Goal: Task Accomplishment & Management: Use online tool/utility

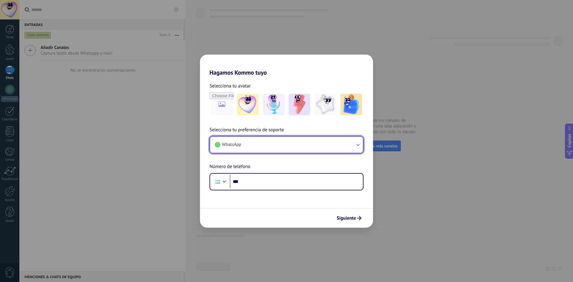
click at [266, 146] on button "WhatsApp" at bounding box center [286, 145] width 153 height 16
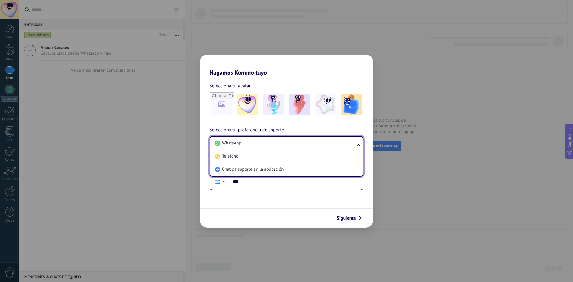
drag, startPoint x: 295, startPoint y: 213, endPoint x: 290, endPoint y: 206, distance: 8.2
click at [294, 212] on div "Siguiente" at bounding box center [286, 218] width 173 height 20
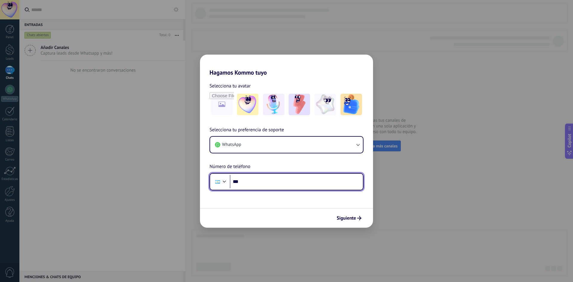
click at [254, 188] on input "***" at bounding box center [296, 182] width 133 height 14
type input "**********"
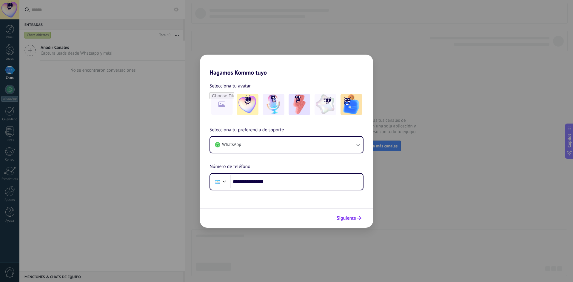
click at [347, 217] on span "Siguiente" at bounding box center [346, 218] width 19 height 4
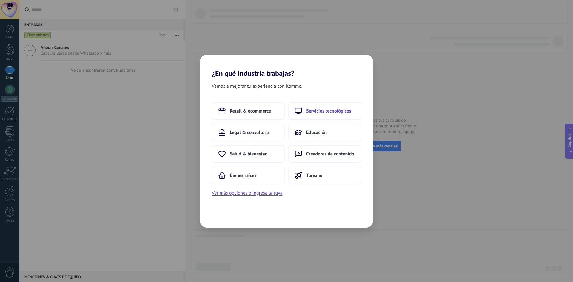
click at [324, 113] on span "Servicios tecnológicos" at bounding box center [328, 111] width 45 height 6
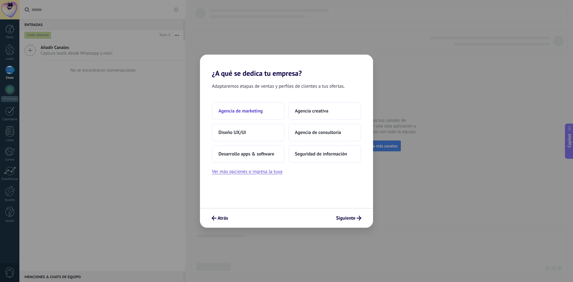
click at [259, 113] on span "Agencia de marketing" at bounding box center [241, 111] width 44 height 6
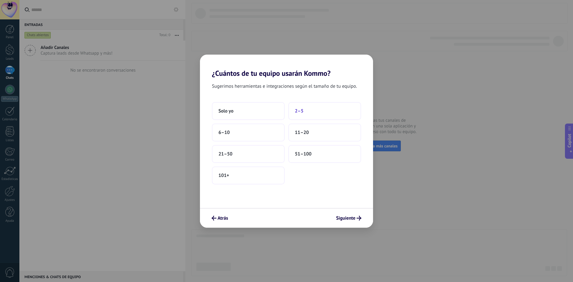
click at [311, 113] on button "2–5" at bounding box center [324, 111] width 73 height 18
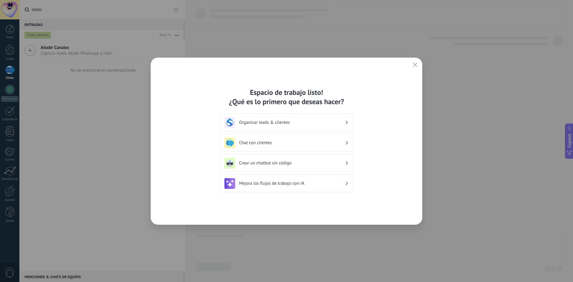
click at [262, 142] on h3 "Chat con clientes" at bounding box center [292, 143] width 106 height 6
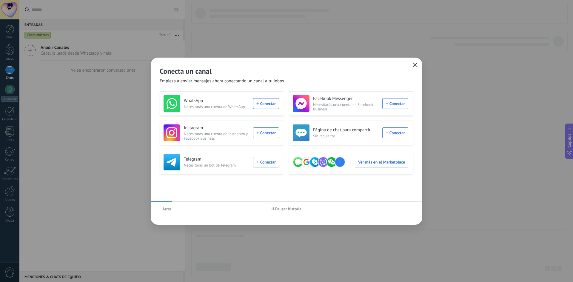
click at [415, 64] on use "button" at bounding box center [415, 64] width 4 height 4
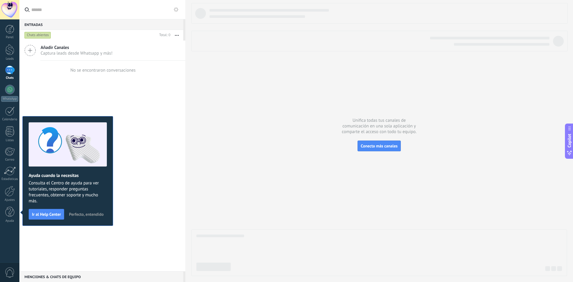
click at [98, 46] on span "Añadir Canales" at bounding box center [77, 48] width 72 height 6
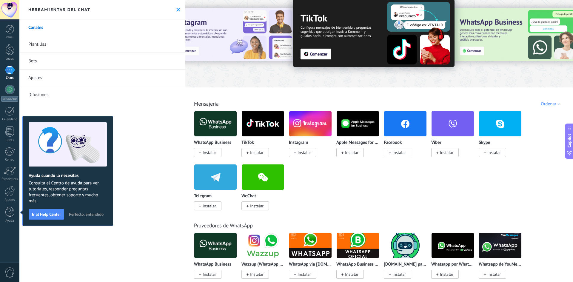
scroll to position [30, 0]
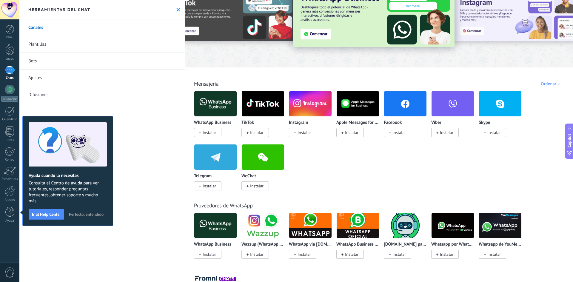
click at [209, 133] on span "Instalar" at bounding box center [209, 132] width 13 height 5
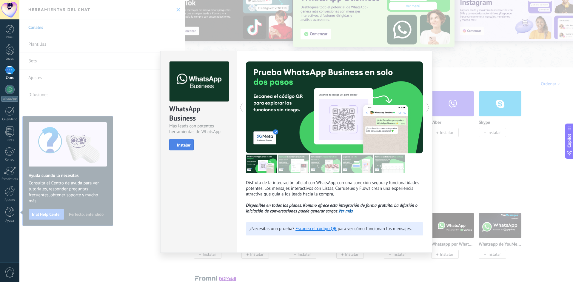
click at [182, 149] on button "Instalar" at bounding box center [181, 144] width 24 height 11
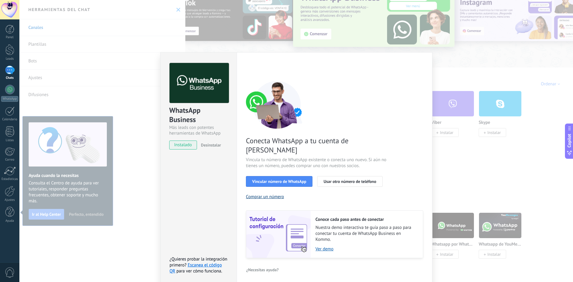
click at [266, 194] on button "Comprar un número" at bounding box center [265, 197] width 38 height 6
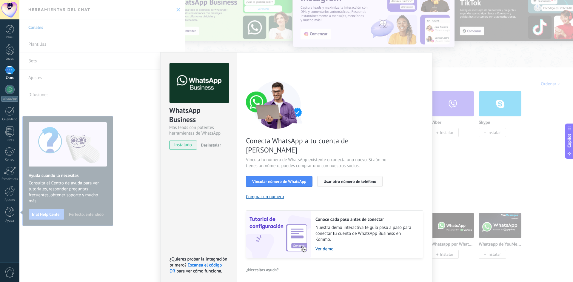
click at [334, 176] on button "Usar otro número de teléfono" at bounding box center [349, 181] width 65 height 11
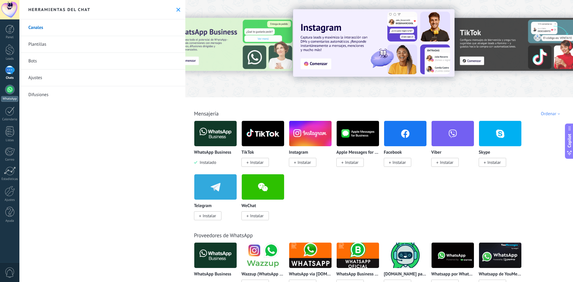
click at [8, 91] on div at bounding box center [10, 90] width 10 height 10
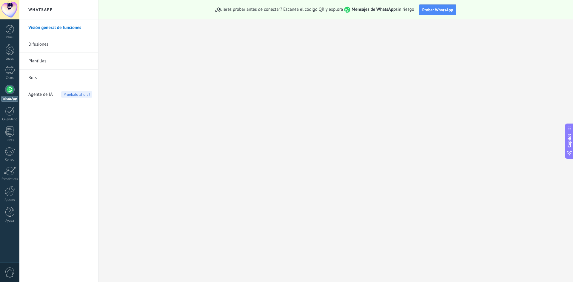
click at [12, 95] on link "WhatsApp" at bounding box center [9, 93] width 19 height 17
click at [12, 74] on div at bounding box center [10, 70] width 10 height 9
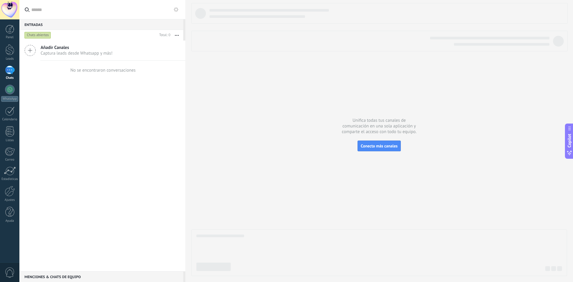
click at [116, 58] on div "Añadir Canales Captura leads desde Whatsapp y más!" at bounding box center [102, 51] width 166 height 20
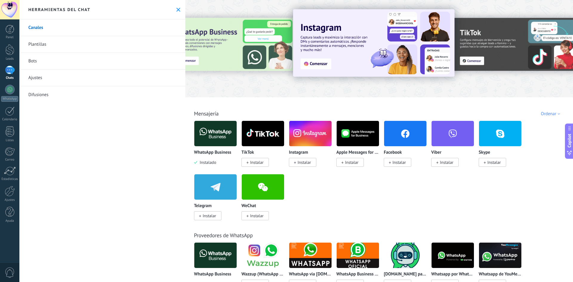
click at [202, 141] on img at bounding box center [215, 133] width 42 height 29
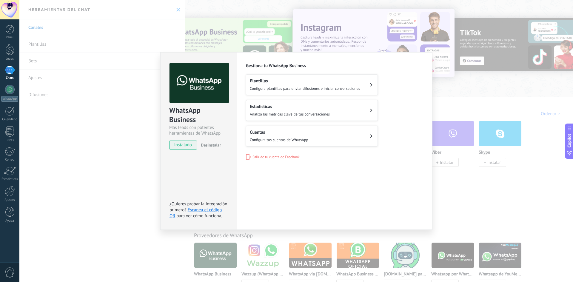
click at [307, 140] on span "Configura tus cuentas de WhatsApp" at bounding box center [279, 139] width 59 height 5
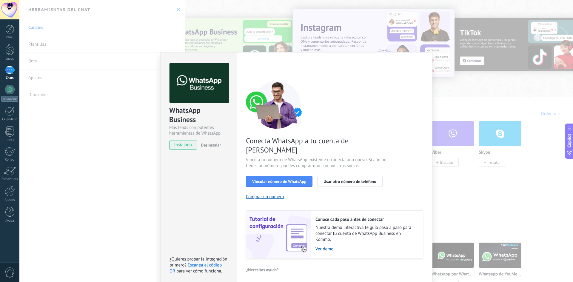
drag, startPoint x: 480, startPoint y: 150, endPoint x: 396, endPoint y: 163, distance: 85.1
click at [480, 150] on div "WhatsApp Business Más leads con potentes herramientas de WhatsApp instalado Des…" at bounding box center [296, 141] width 554 height 282
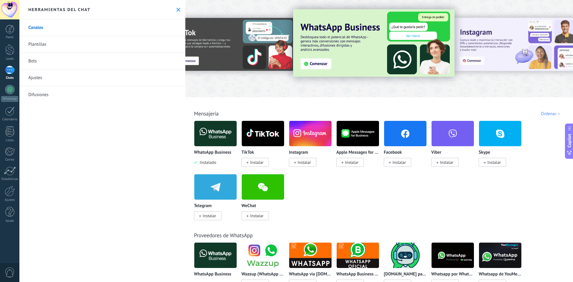
click at [3, 70] on link "Chats" at bounding box center [9, 73] width 19 height 14
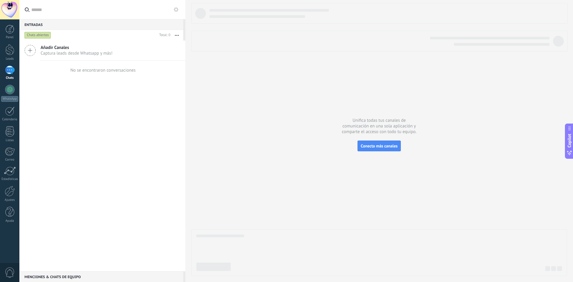
click at [107, 53] on span "Captura leads desde Whatsapp y más!" at bounding box center [77, 53] width 72 height 6
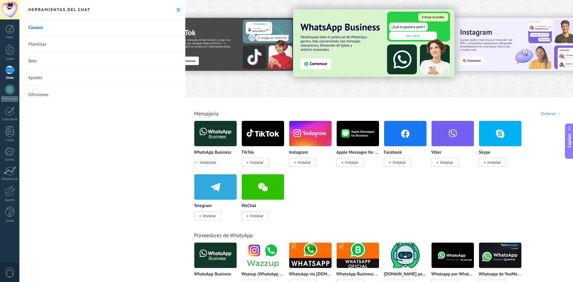
drag, startPoint x: 177, startPoint y: 12, endPoint x: 173, endPoint y: 13, distance: 4.0
click at [177, 12] on button at bounding box center [178, 9] width 5 height 5
